Goal: Communication & Community: Answer question/provide support

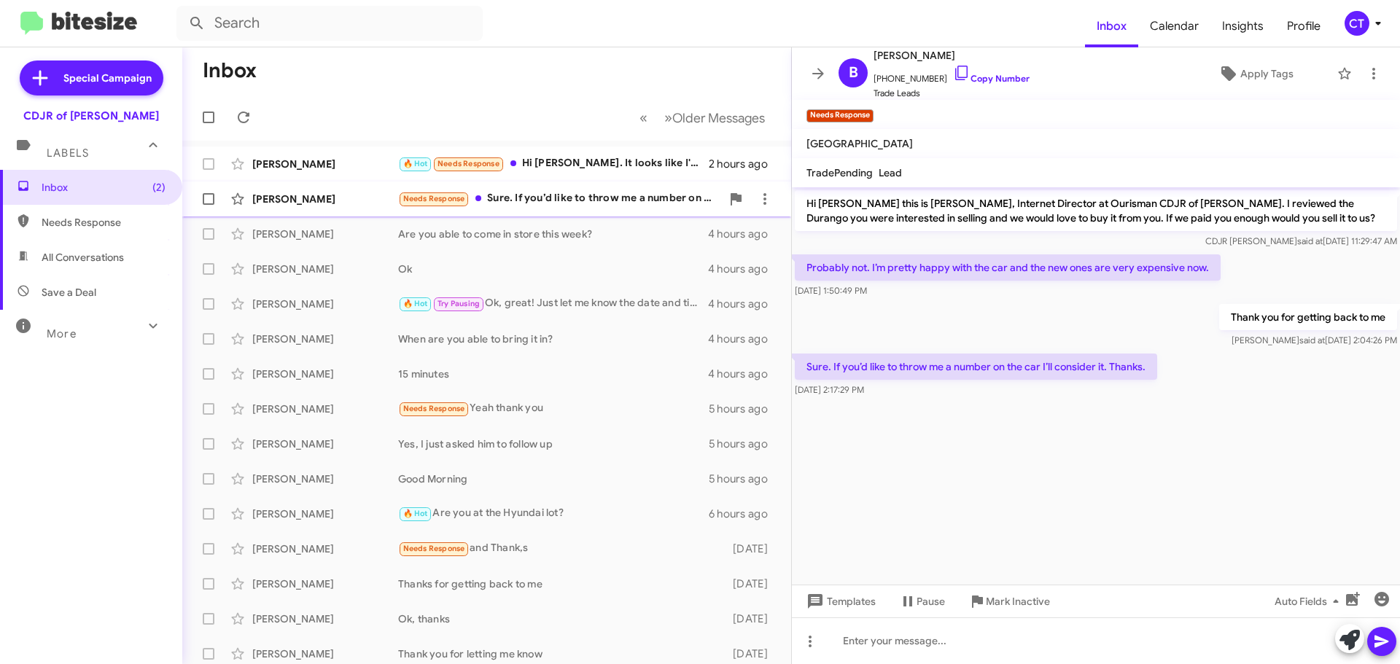
drag, startPoint x: 594, startPoint y: 201, endPoint x: 588, endPoint y: 206, distance: 8.3
click at [594, 201] on div "Needs Response Sure. If you’d like to throw me a number on the car I’ll conside…" at bounding box center [559, 198] width 323 height 17
click at [618, 155] on div "Dominic Darby 🔥 Hot Needs Response Hi Ciara. It looks like I'm gonna be working…" at bounding box center [487, 163] width 586 height 29
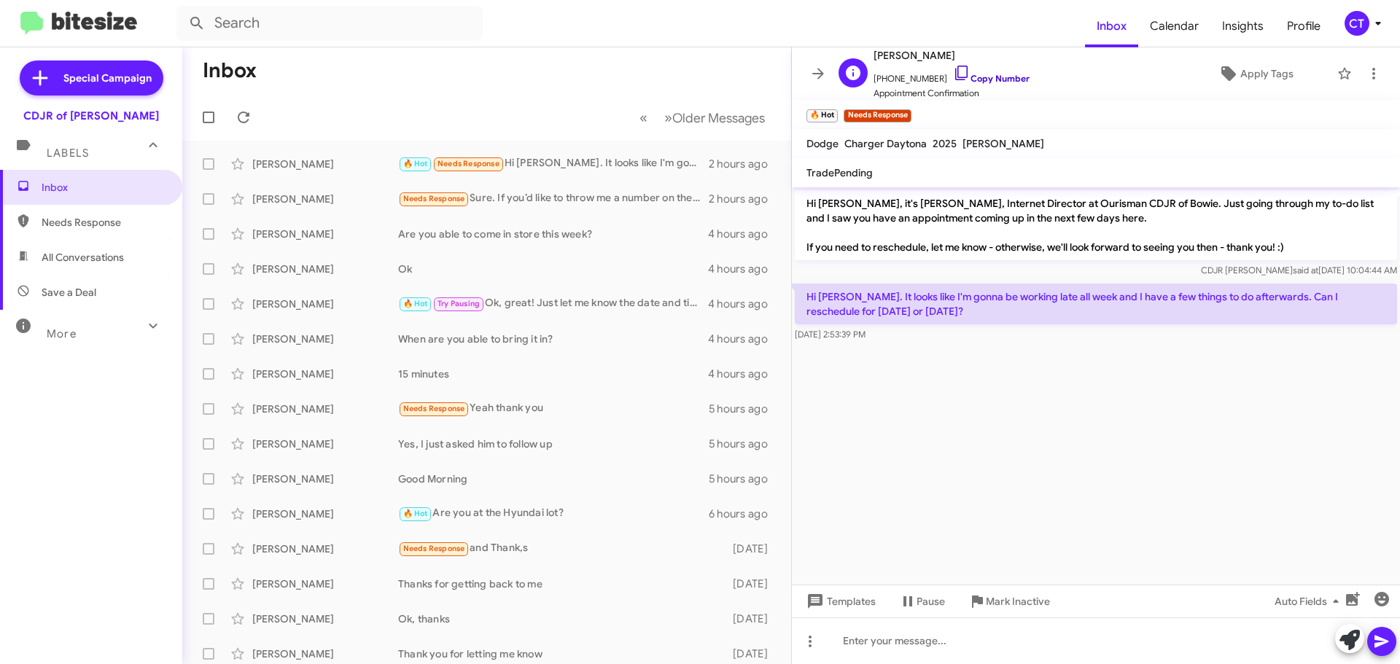
click at [953, 72] on icon at bounding box center [962, 73] width 18 height 18
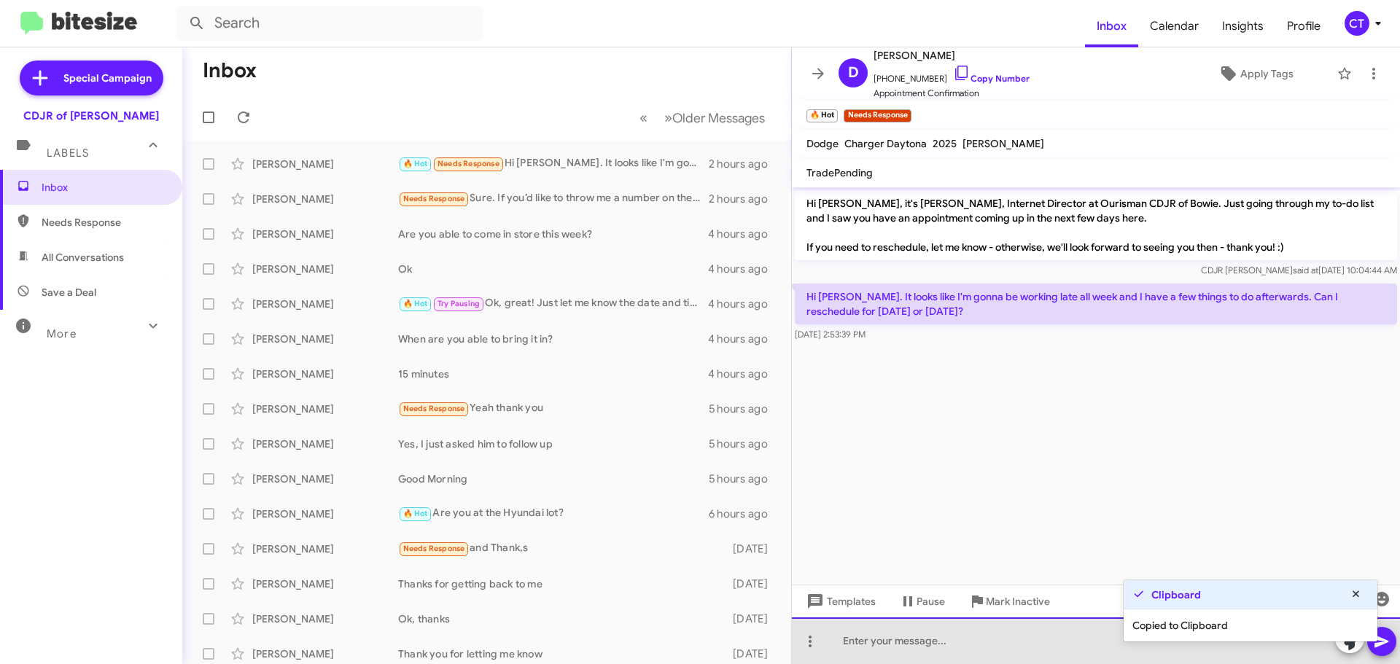
click at [913, 657] on div at bounding box center [1096, 641] width 608 height 47
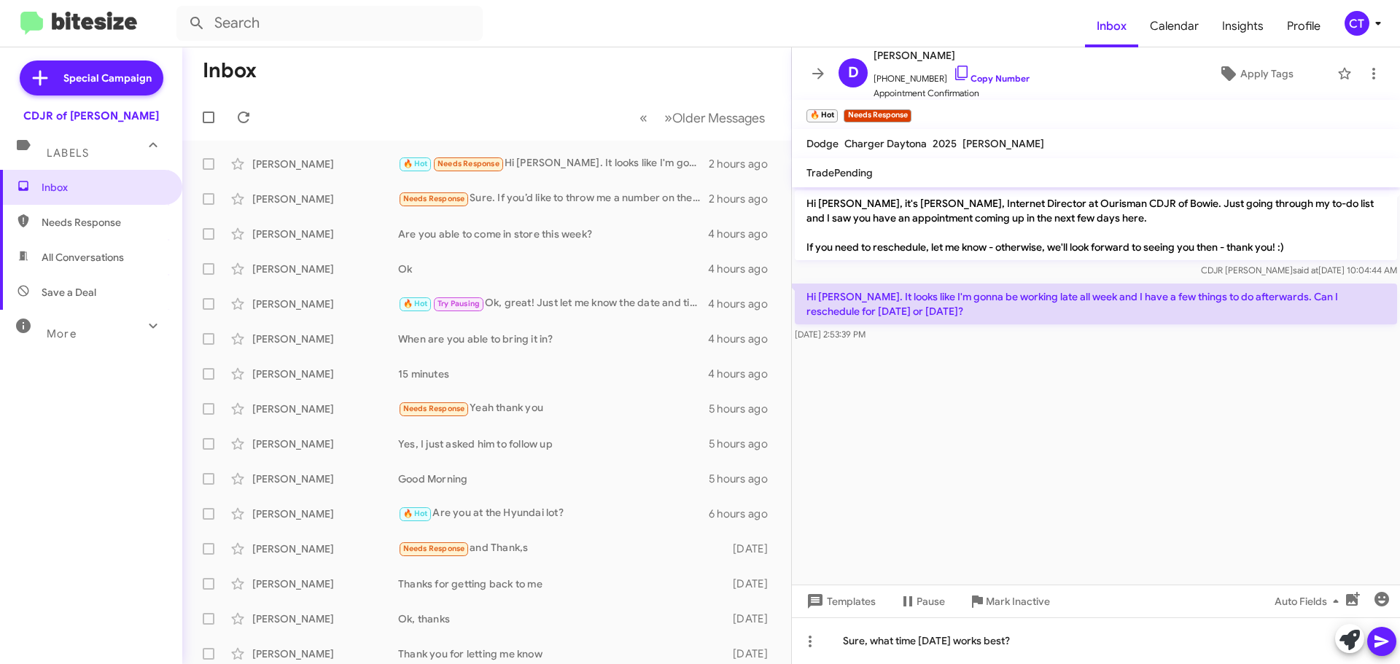
click at [1377, 636] on icon at bounding box center [1382, 642] width 18 height 18
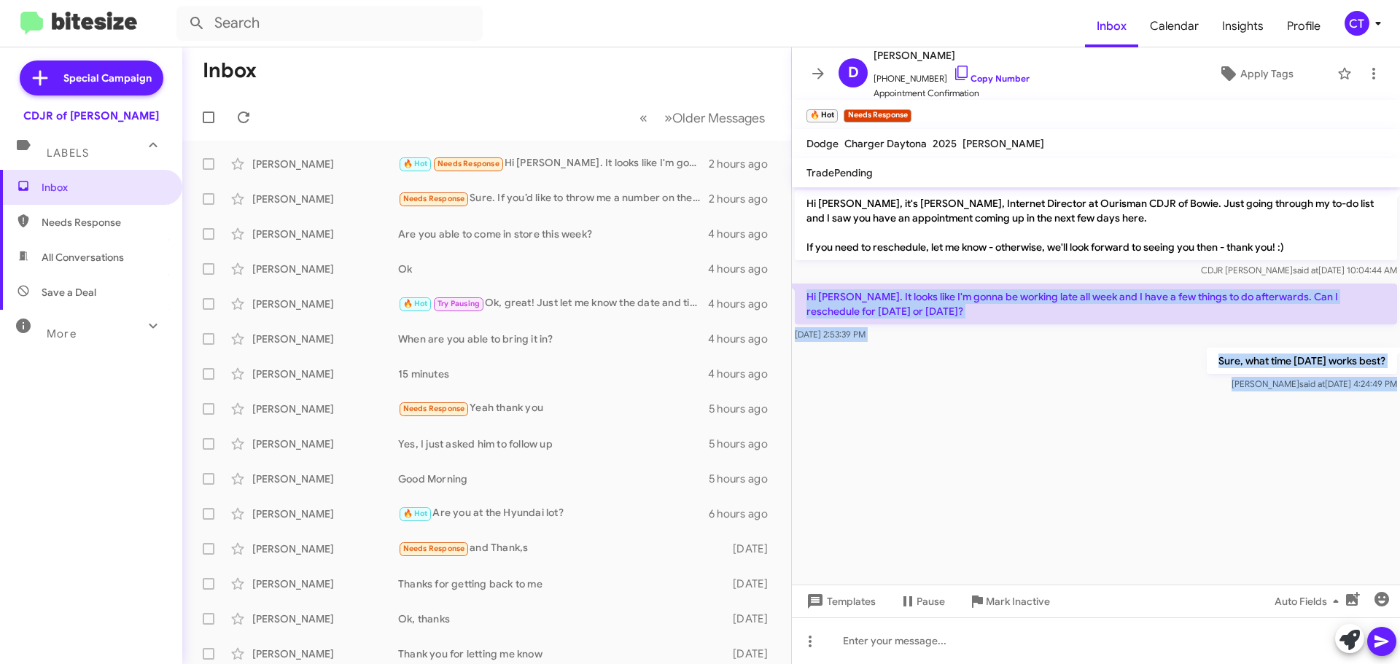
drag, startPoint x: 803, startPoint y: 292, endPoint x: 1254, endPoint y: 400, distance: 464.1
click at [1254, 400] on cdk-virtual-scroll-viewport "Hi Dominic, it's Ciara Taylor, Internet Director at Ourisman CDJR of Bowie. Jus…" at bounding box center [1096, 385] width 608 height 397
copy div "Hi Ciara. It looks like I'm gonna be working late all week and I have a few thi…"
click at [1375, 29] on icon at bounding box center [1378, 24] width 18 height 18
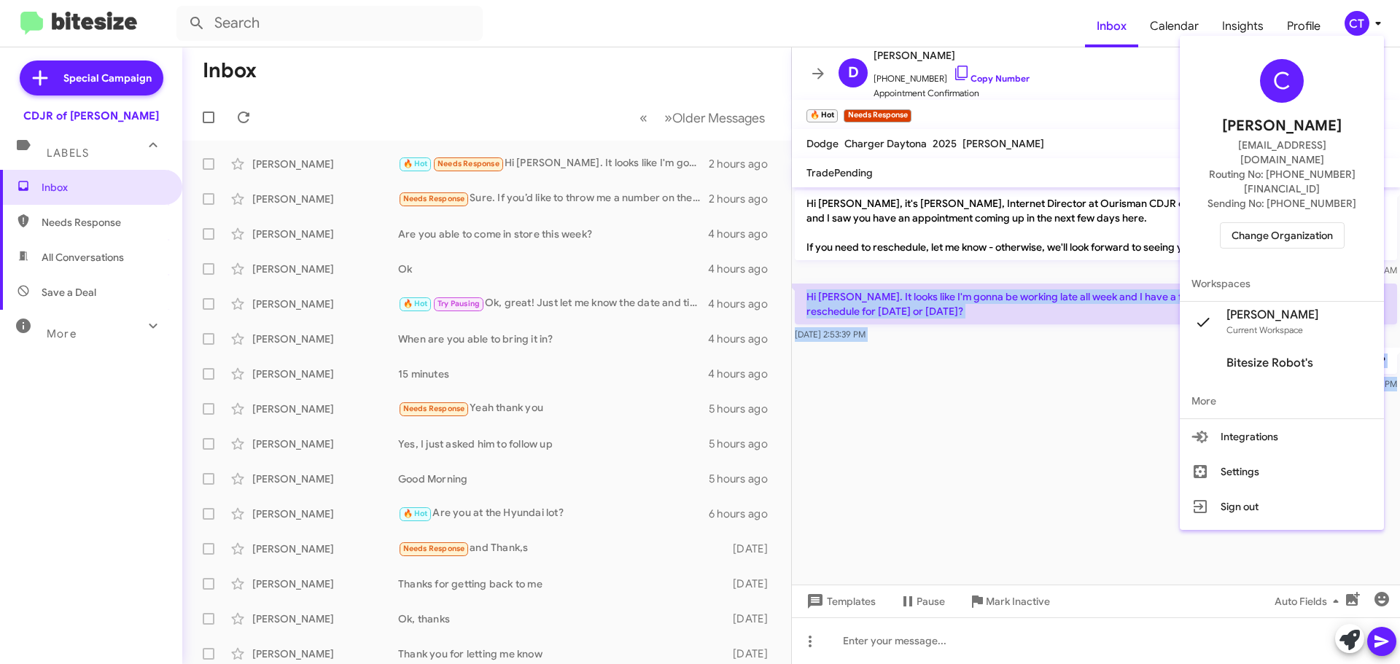
click at [1291, 223] on span "Change Organization" at bounding box center [1282, 235] width 101 height 25
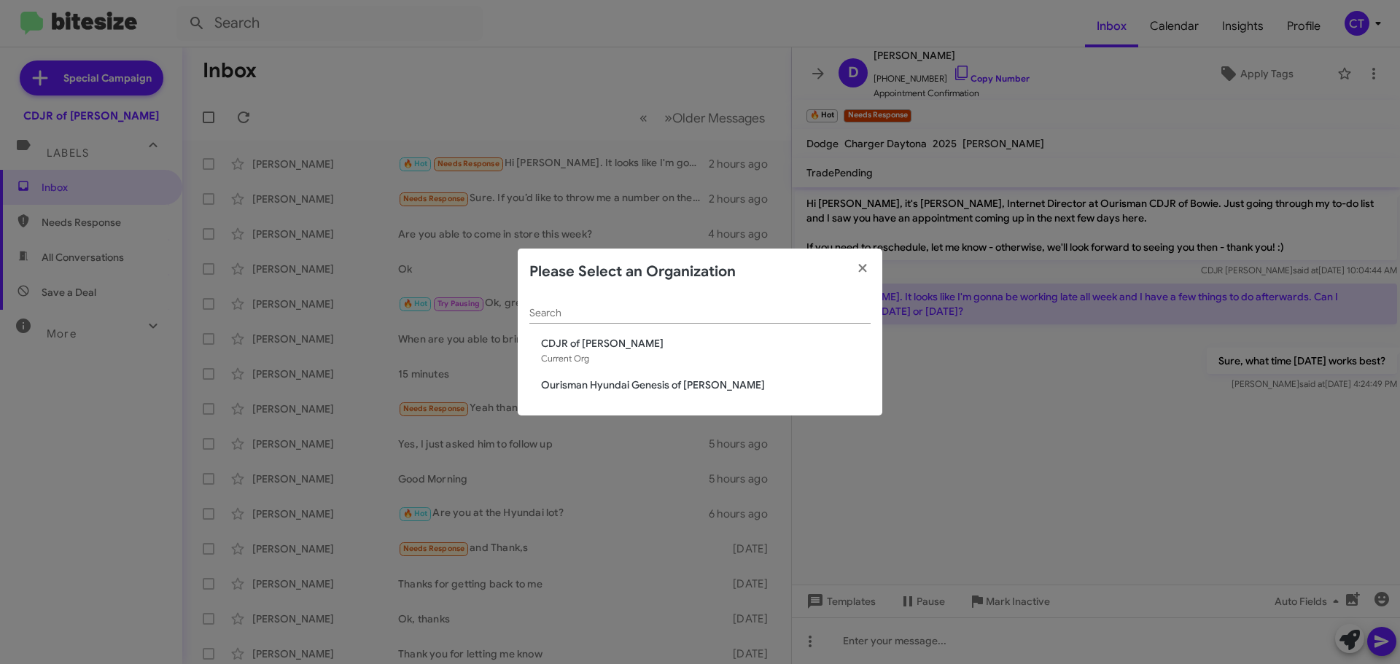
drag, startPoint x: 688, startPoint y: 383, endPoint x: 503, endPoint y: 416, distance: 188.1
click at [688, 383] on span "Ourisman Hyundai Genesis of [PERSON_NAME]" at bounding box center [706, 385] width 330 height 15
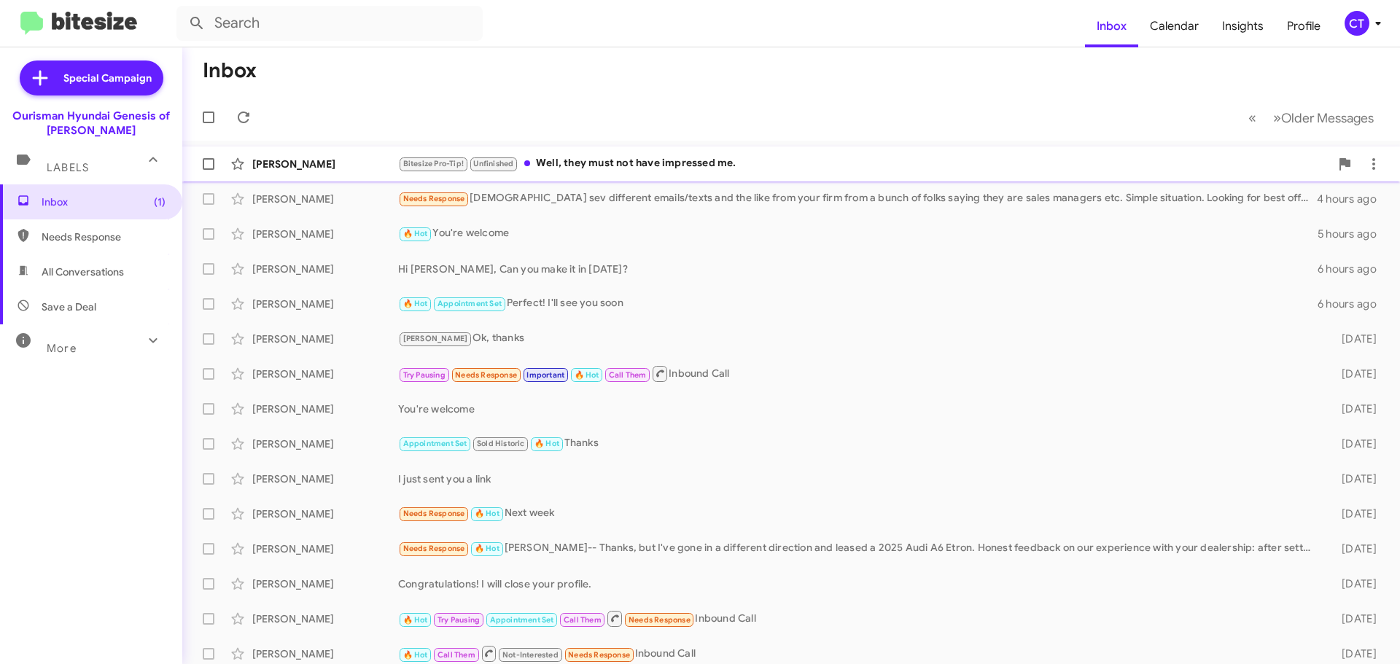
click at [602, 162] on div "Bitesize Pro-Tip! Unfinished Well, they must not have impressed me." at bounding box center [864, 163] width 932 height 17
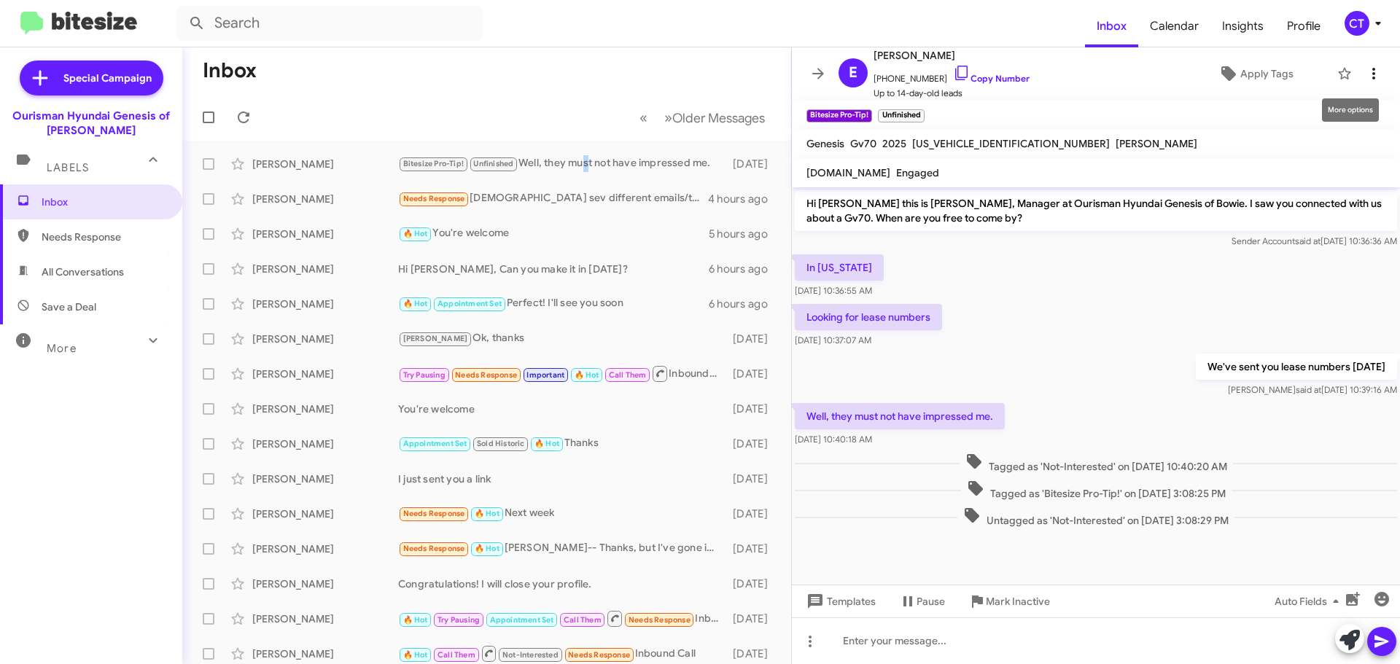
click at [1365, 75] on icon at bounding box center [1374, 74] width 18 height 18
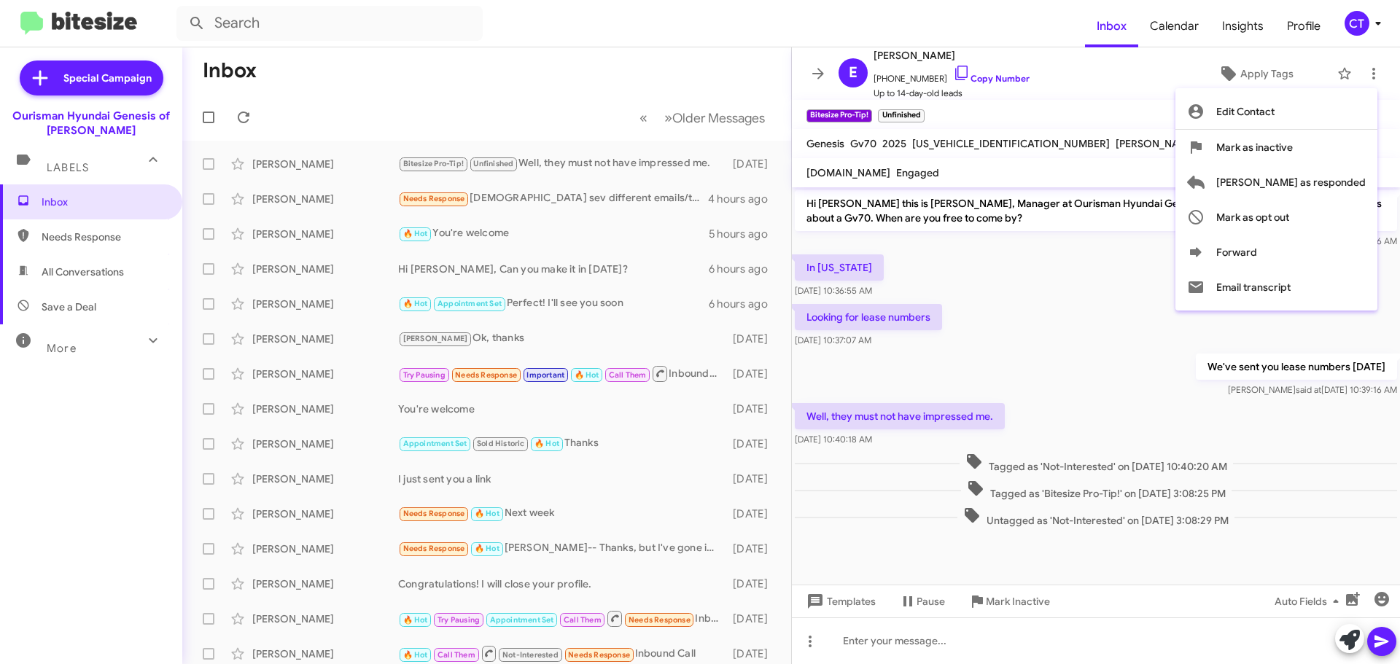
click at [949, 74] on div at bounding box center [700, 332] width 1400 height 664
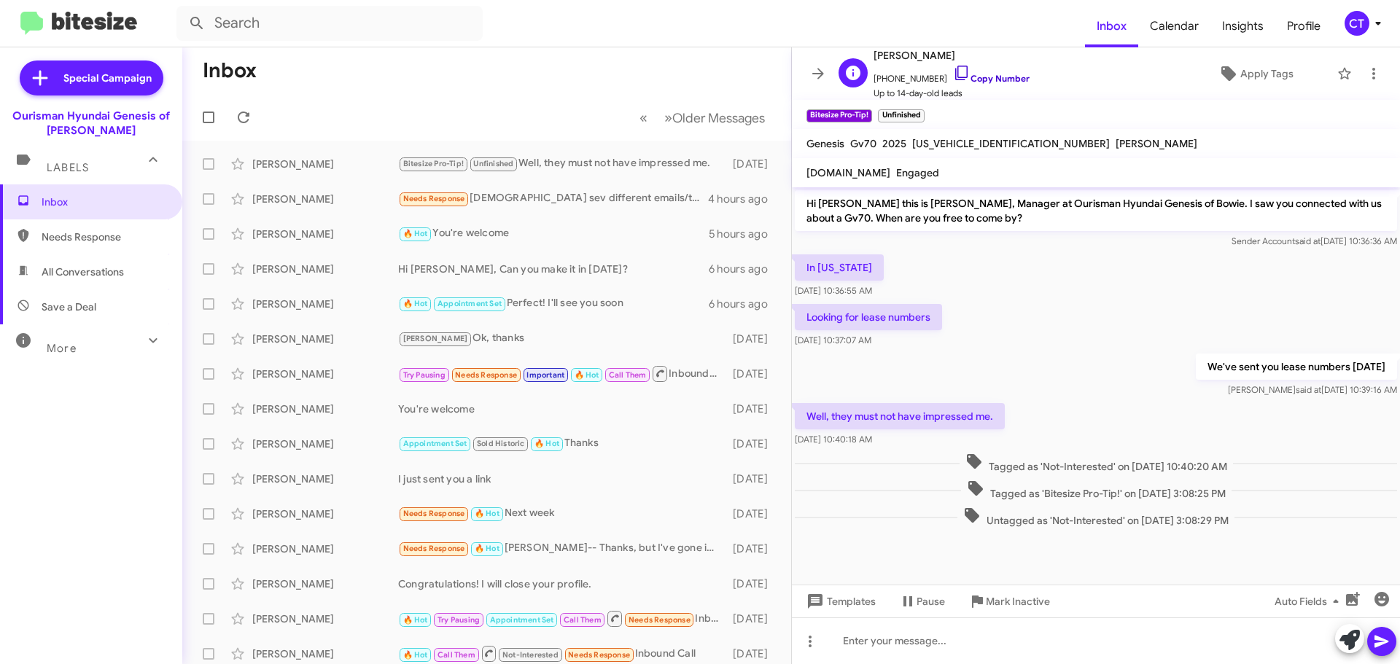
click at [953, 74] on icon at bounding box center [962, 73] width 18 height 18
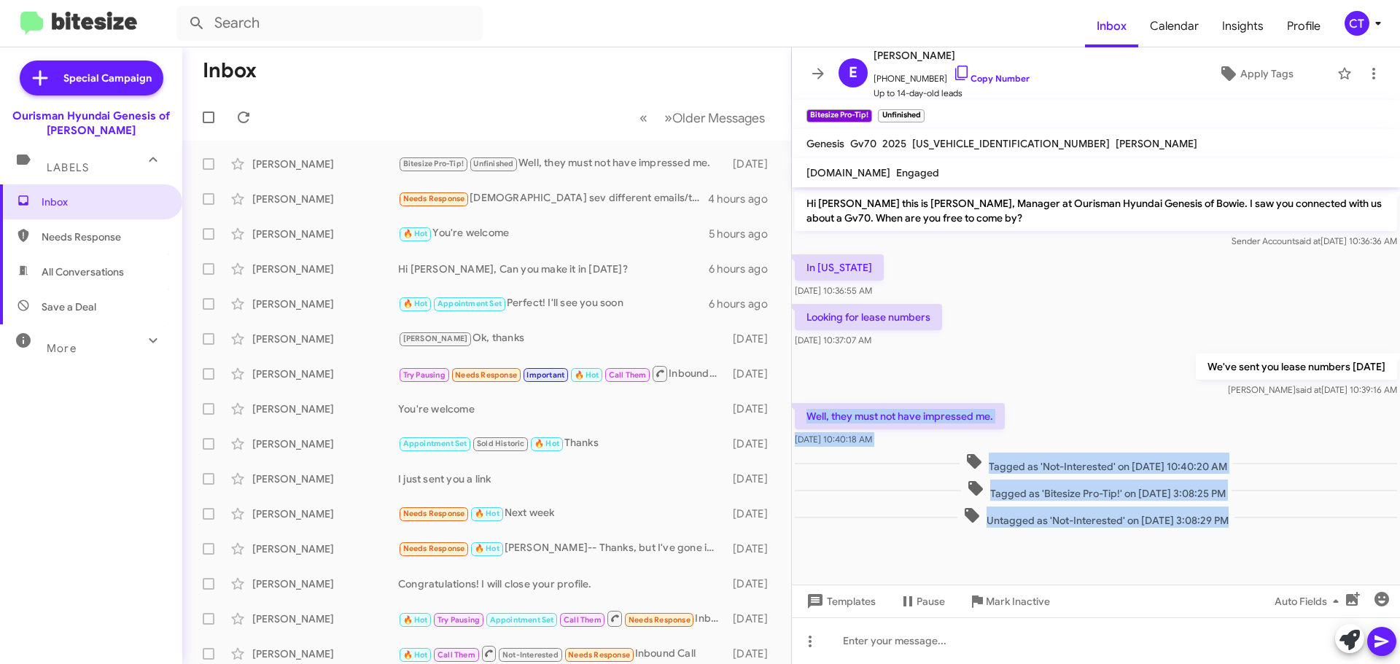
drag, startPoint x: 806, startPoint y: 416, endPoint x: 1204, endPoint y: 535, distance: 415.5
click at [1204, 535] on cdk-virtual-scroll-viewport "Hi [PERSON_NAME] this is [PERSON_NAME], Manager at Ourisman Hyundai Genesis of …" at bounding box center [1096, 385] width 608 height 397
copy div "Well, they must not have impressed me. [DATE] 10:40:18 AM Tagged as 'Not-Intere…"
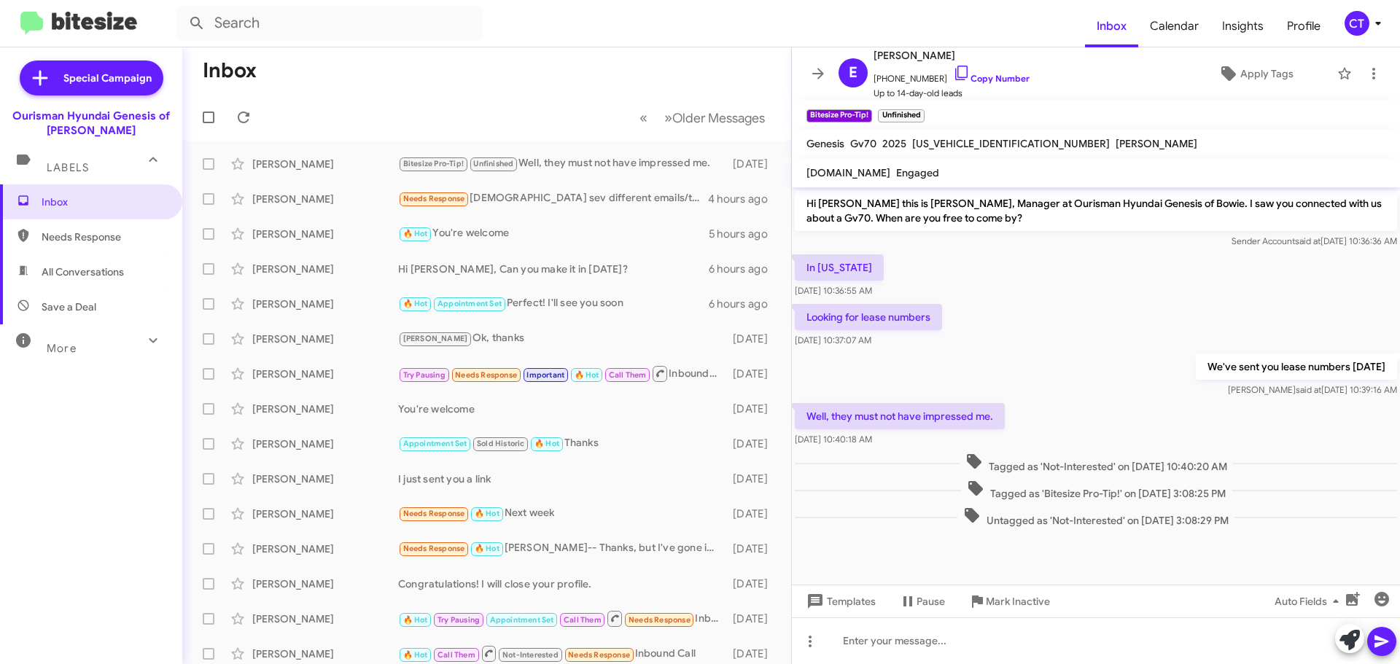
click at [1004, 323] on div "Looking for lease numbers [DATE] 10:37:07 AM" at bounding box center [1096, 326] width 608 height 50
click at [459, 67] on mat-toolbar-row "Inbox" at bounding box center [486, 70] width 609 height 47
